Goal: Task Accomplishment & Management: Use online tool/utility

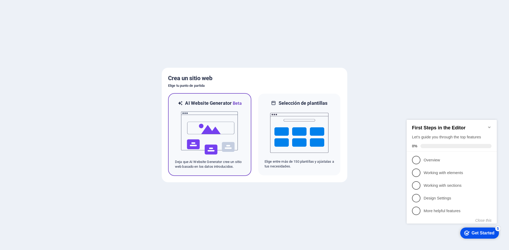
click at [219, 146] on img at bounding box center [210, 133] width 58 height 53
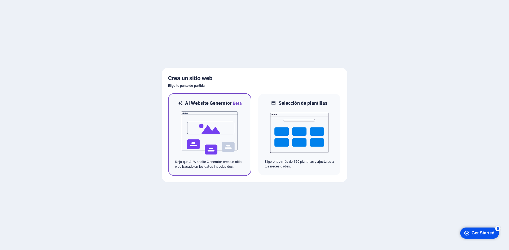
click at [219, 146] on img at bounding box center [210, 133] width 58 height 53
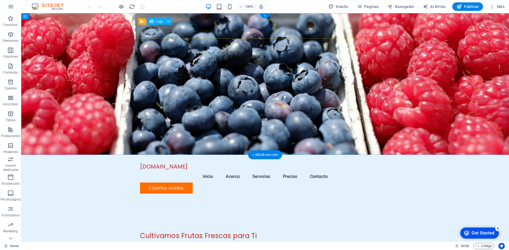
click at [165, 164] on div "[DOMAIN_NAME]" at bounding box center [265, 167] width 250 height 7
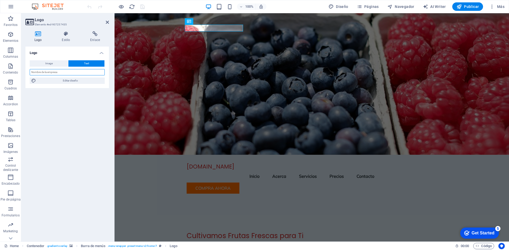
click at [70, 74] on input "text" at bounding box center [67, 72] width 75 height 6
click at [72, 74] on input "text" at bounding box center [67, 72] width 75 height 6
type input "REDBERRYS"
click at [98, 118] on div "Logo Image Text Arrastra archivos aquí, haz clic para escoger archivos o selecc…" at bounding box center [66, 142] width 83 height 191
click at [177, 43] on figure at bounding box center [312, 84] width 394 height 142
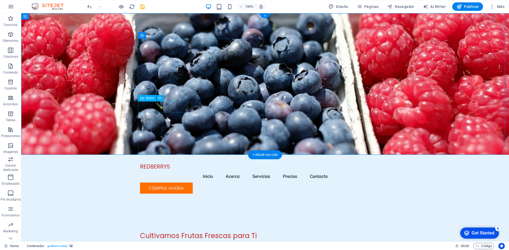
click at [160, 98] on icon at bounding box center [159, 99] width 3 height 6
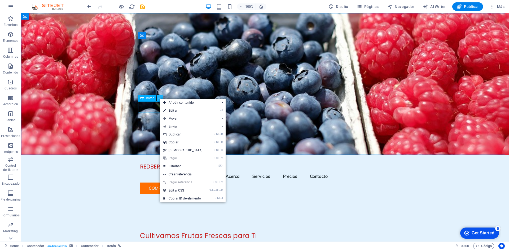
click at [160, 98] on icon at bounding box center [159, 99] width 3 height 6
click at [174, 111] on link "⏎ Editar" at bounding box center [183, 111] width 46 height 8
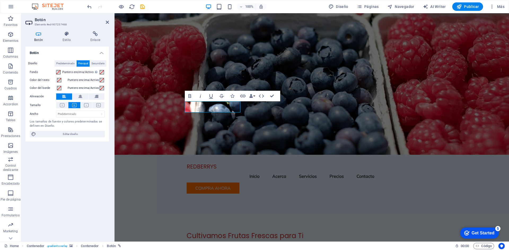
click at [173, 134] on figure at bounding box center [312, 84] width 394 height 142
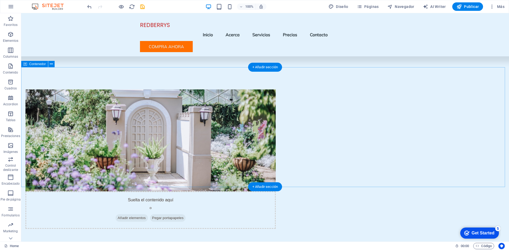
scroll to position [239, 0]
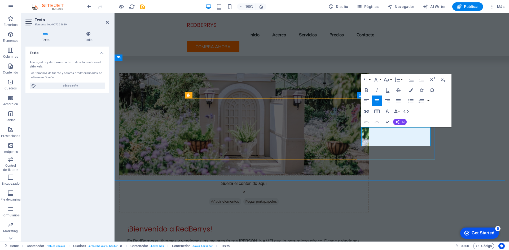
drag, startPoint x: 415, startPoint y: 136, endPoint x: 372, endPoint y: 138, distance: 42.7
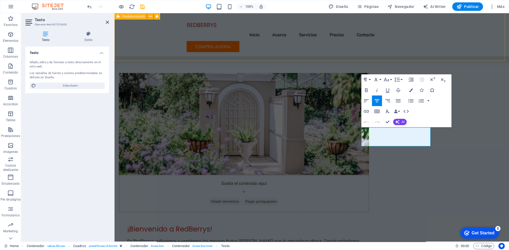
click at [180, 52] on div "Suelta el contenido aquí o Añadir elementos Pegar portapapeles ¡Bienvenido a Re…" at bounding box center [312, 180] width 394 height 257
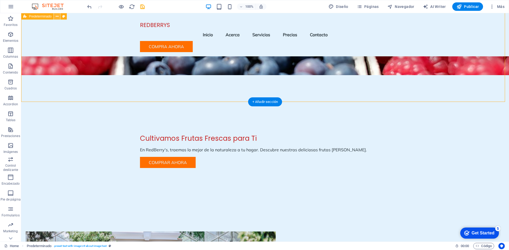
scroll to position [80, 0]
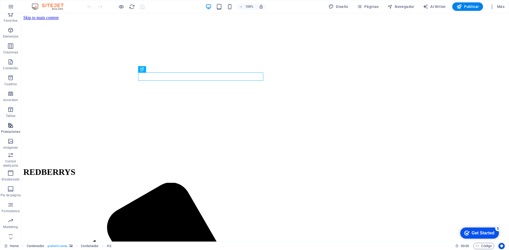
scroll to position [10, 0]
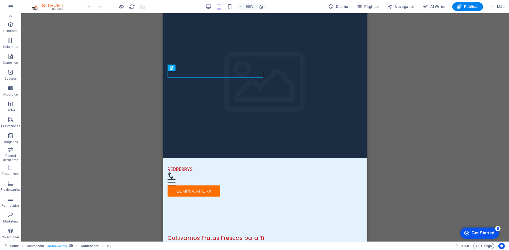
click at [509, 52] on div "Arrastra aquí para reemplazar el contenido existente. Si quieres crear un eleme…" at bounding box center [265, 127] width 488 height 229
click at [433, 67] on div "Arrastra aquí para reemplazar el contenido existente. Si quieres crear un eleme…" at bounding box center [265, 127] width 488 height 229
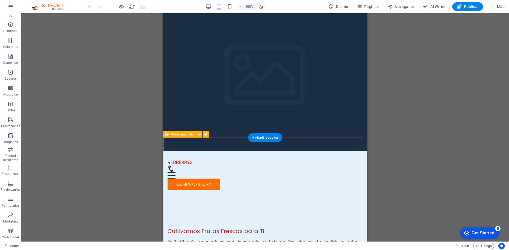
scroll to position [0, 0]
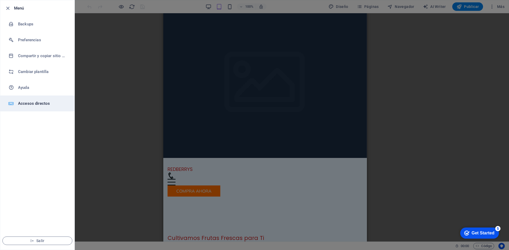
click at [35, 106] on h6 "Accesos directos" at bounding box center [42, 103] width 49 height 6
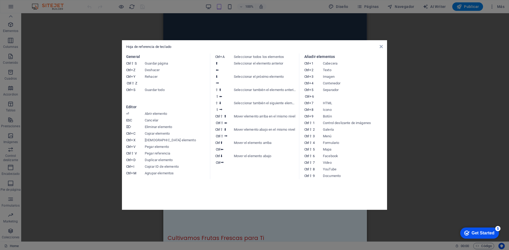
click at [377, 47] on div "Hoja de referencia de teclado" at bounding box center [254, 47] width 257 height 5
click at [381, 47] on icon at bounding box center [381, 47] width 3 height 4
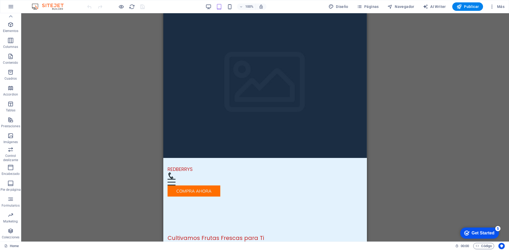
click at [60, 9] on img at bounding box center [50, 6] width 40 height 6
drag, startPoint x: 47, startPoint y: 7, endPoint x: 36, endPoint y: 7, distance: 11.1
click at [47, 7] on img at bounding box center [50, 6] width 40 height 6
click at [34, 6] on img at bounding box center [50, 6] width 40 height 6
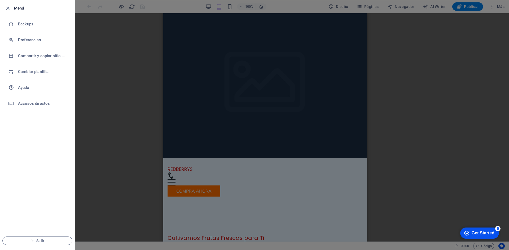
click at [17, 8] on h6 "Menú" at bounding box center [42, 8] width 56 height 6
click at [205, 42] on div at bounding box center [254, 125] width 509 height 250
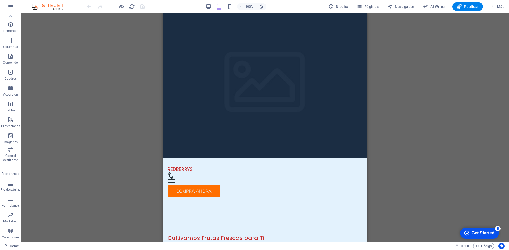
click at [465, 5] on span "Publicar" at bounding box center [467, 6] width 23 height 5
